Goal: Task Accomplishment & Management: Use online tool/utility

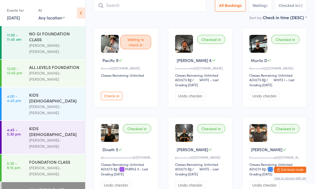
scroll to position [35, 0]
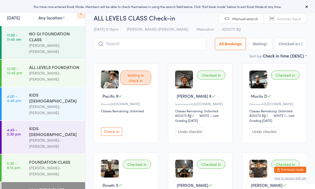
click at [160, 46] on input "search" at bounding box center [150, 44] width 112 height 12
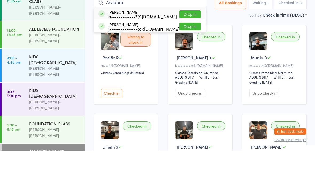
type input "Anaclara"
click at [188, 49] on button "Drop in" at bounding box center [189, 53] width 21 height 8
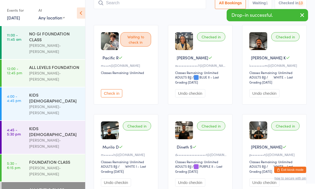
click at [179, 3] on input "search" at bounding box center [150, 3] width 112 height 12
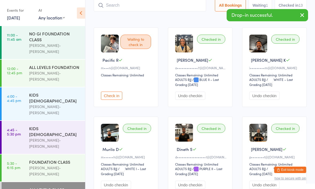
scroll to position [36, 0]
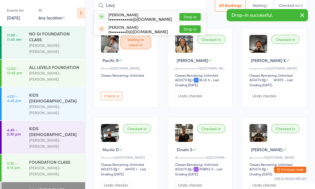
type input "Levy"
click at [187, 15] on button "Drop in" at bounding box center [189, 17] width 21 height 8
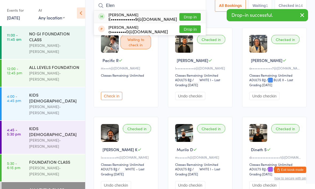
type input "Elen"
click at [190, 17] on button "Drop in" at bounding box center [189, 17] width 21 height 8
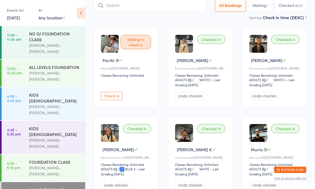
click at [166, 6] on input "search" at bounding box center [150, 5] width 112 height 12
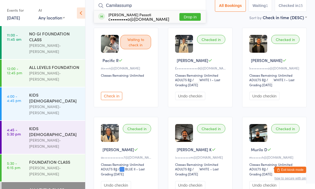
type input "Camilassump"
click at [156, 20] on div "[PERSON_NAME] Pessoti c•••••••••o@[DOMAIN_NAME] Drop in" at bounding box center [150, 17] width 112 height 12
